Goal: Navigation & Orientation: Find specific page/section

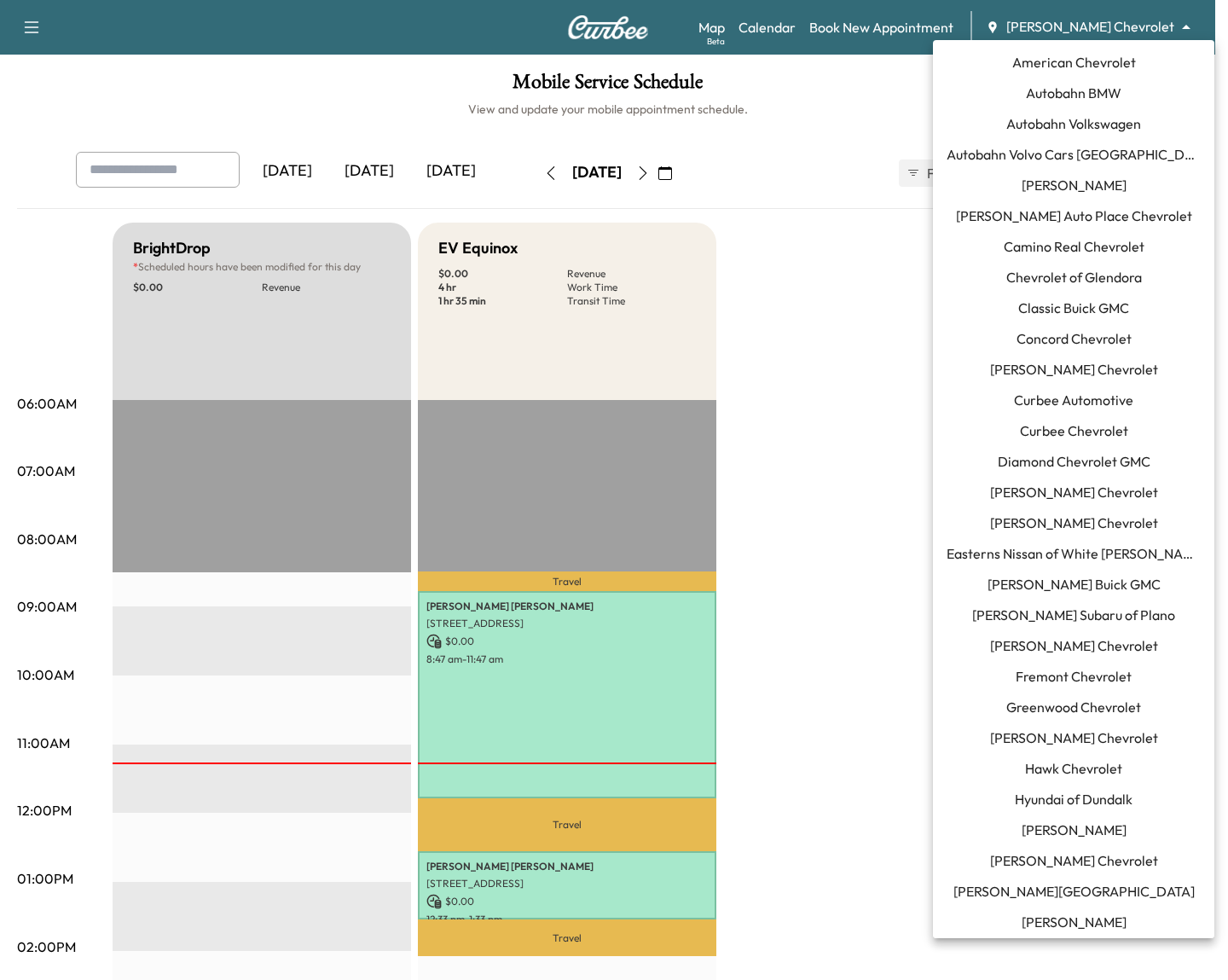
click at [1135, 33] on body "Support Log Out Map Beta Calendar Book New Appointment [PERSON_NAME] Chevrolet …" at bounding box center [614, 490] width 1228 height 980
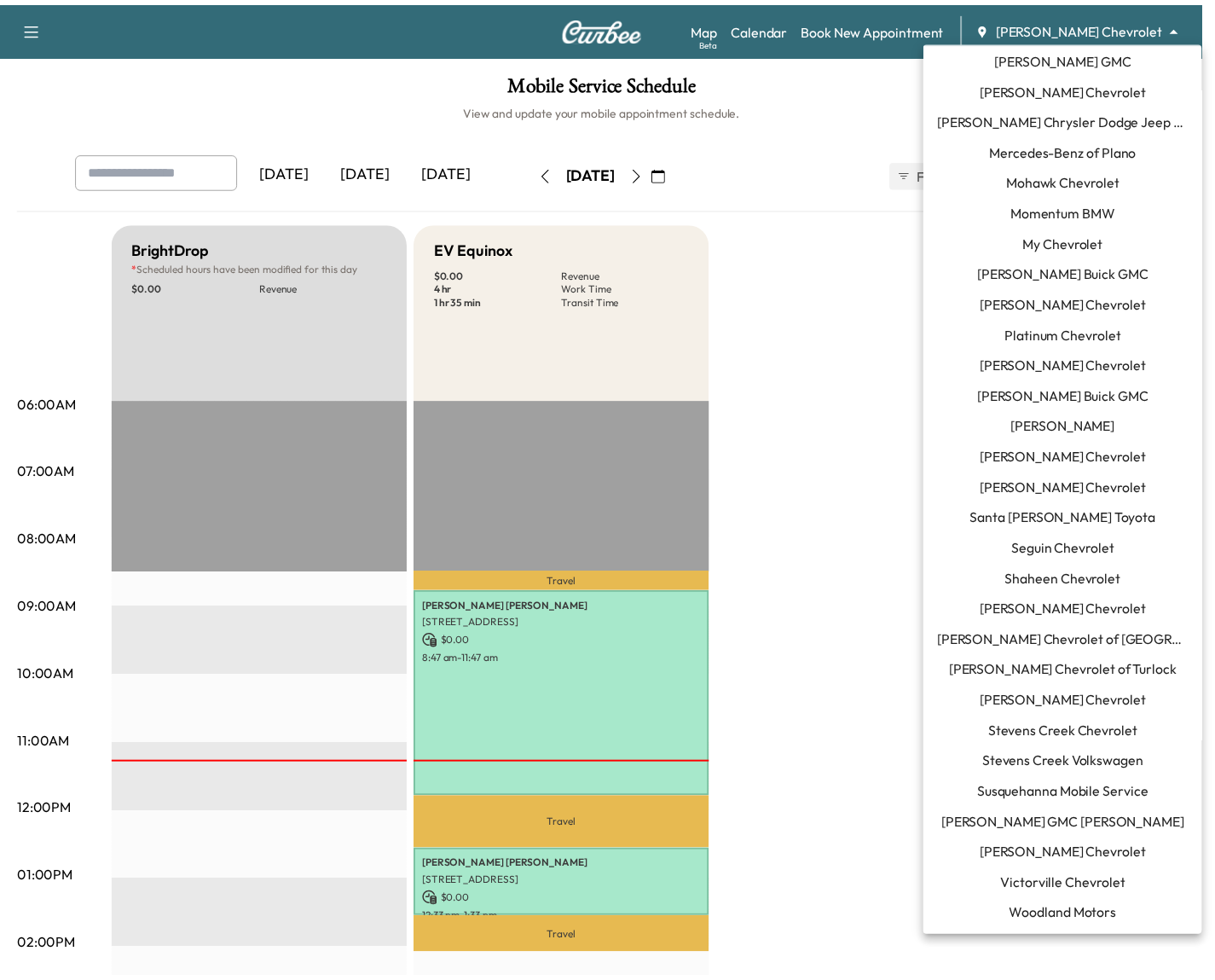
scroll to position [1049, 0]
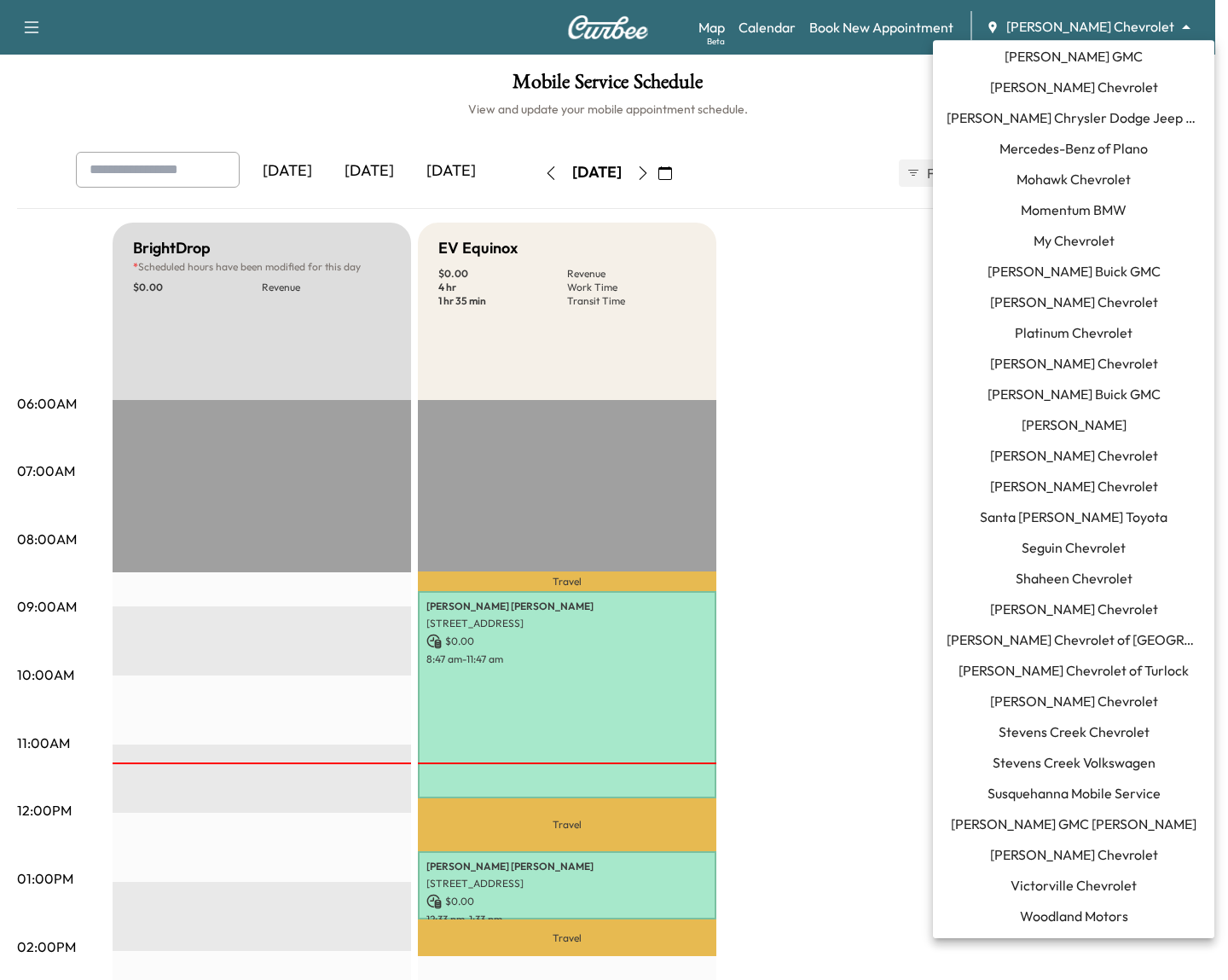
click at [1074, 845] on span "[PERSON_NAME] Chevrolet" at bounding box center [1074, 854] width 168 height 21
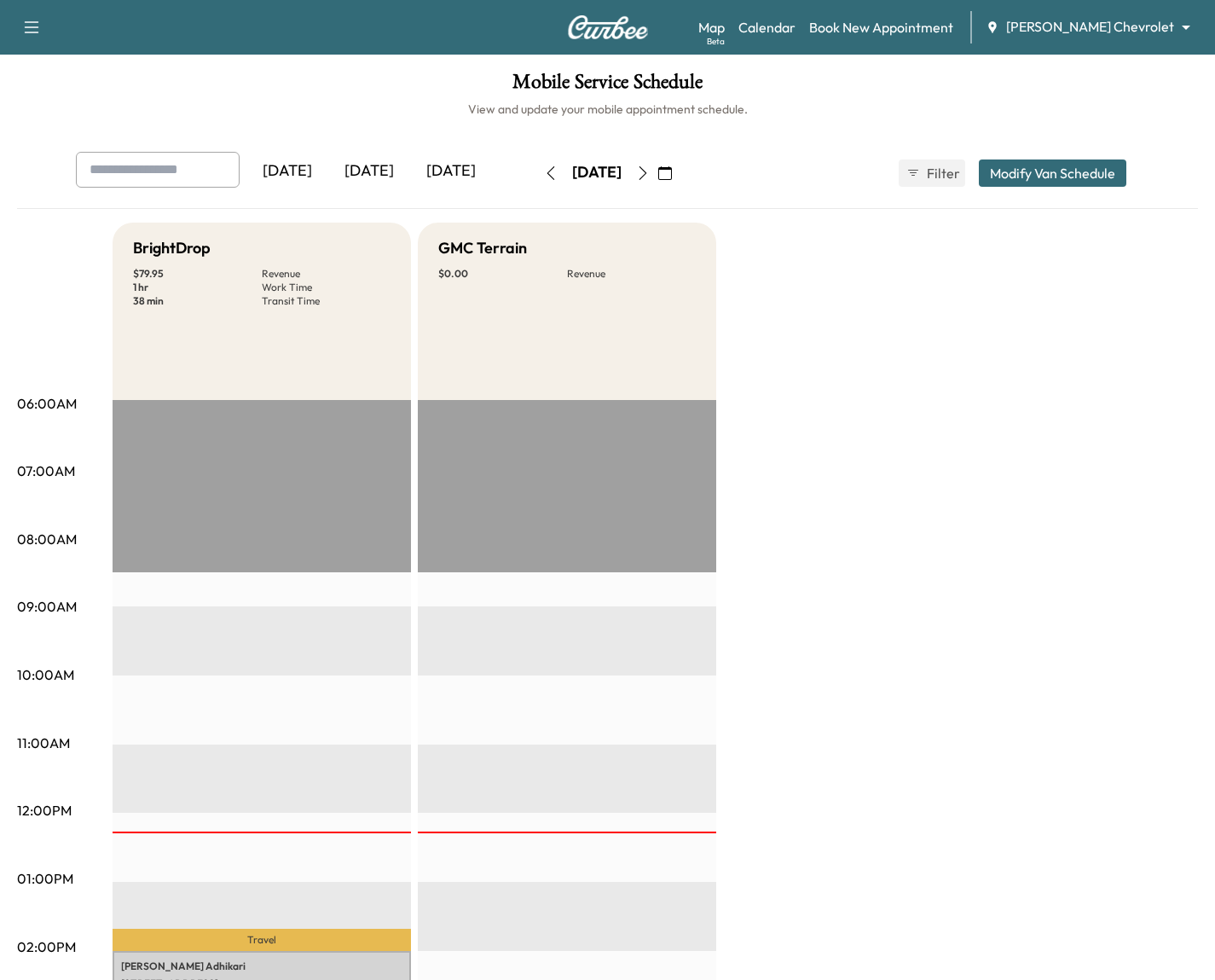
click at [657, 183] on button "button" at bounding box center [642, 173] width 29 height 27
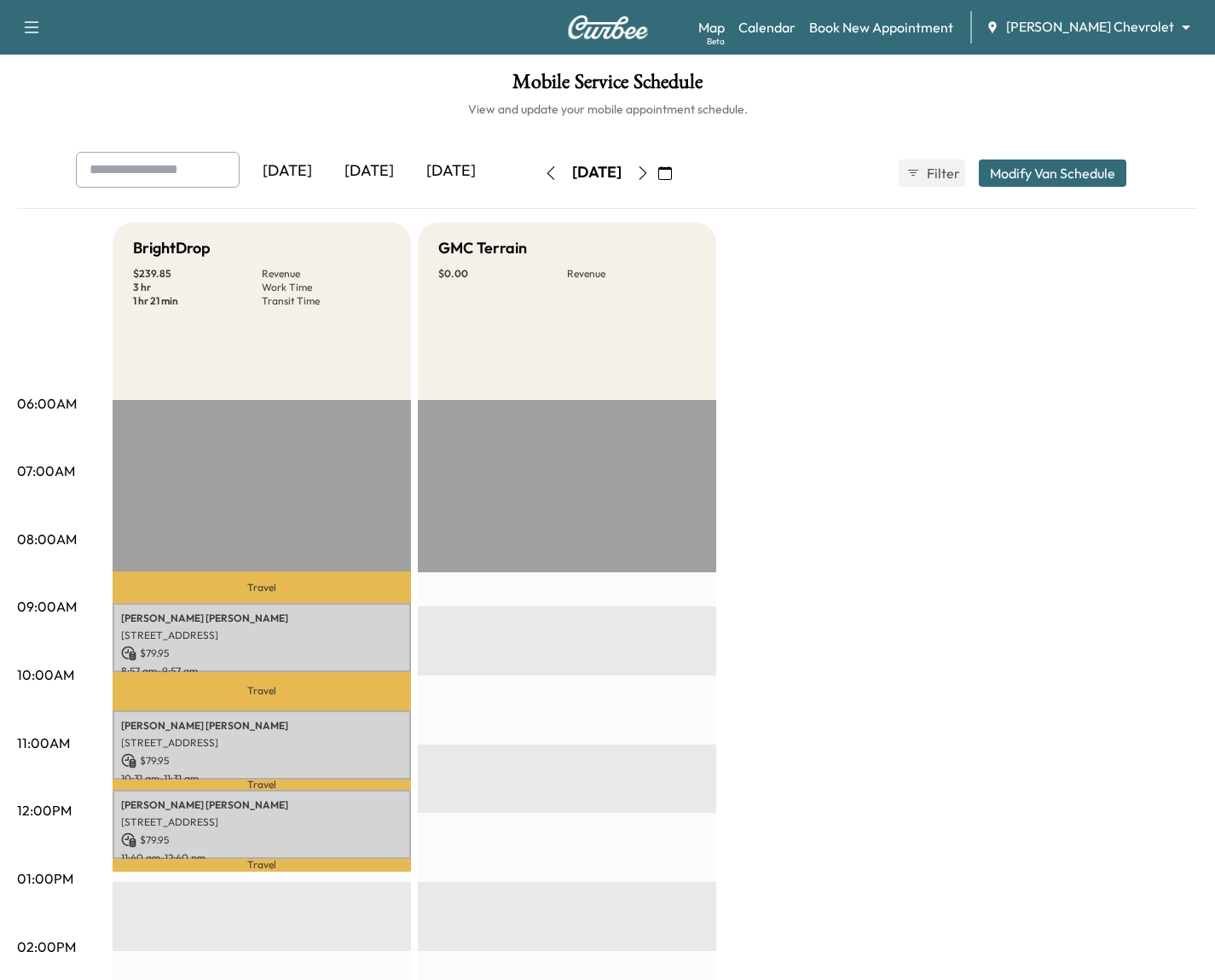
click at [360, 171] on div "[DATE]" at bounding box center [369, 171] width 82 height 39
